Goal: Information Seeking & Learning: Learn about a topic

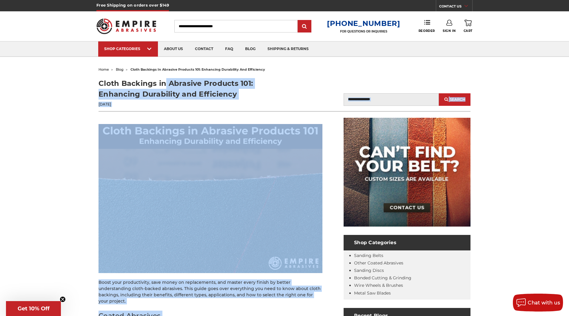
drag, startPoint x: 259, startPoint y: 165, endPoint x: 95, endPoint y: 87, distance: 182.1
copy article "Cloth Backings in Abrasive Products 101: Enhancing Durability and Efficiency Ma…"
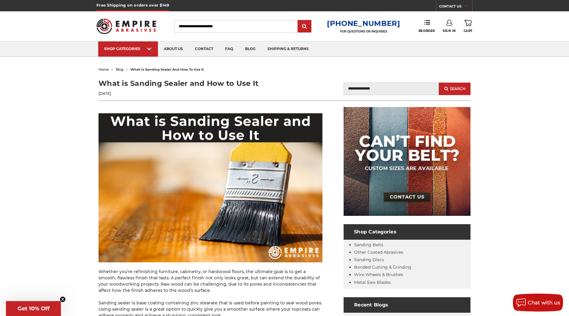
scroll to position [5, 0]
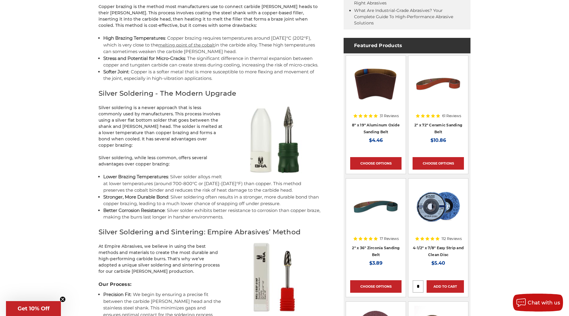
scroll to position [366, 0]
